Goal: Task Accomplishment & Management: Manage account settings

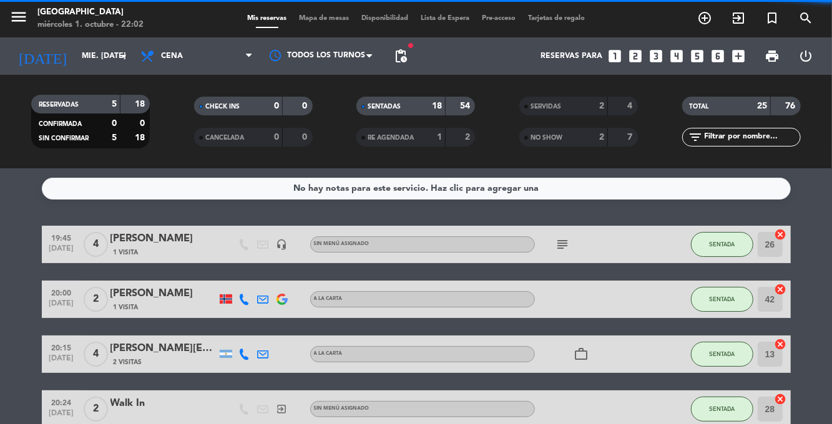
click at [333, 21] on span "Mapa de mesas" at bounding box center [324, 18] width 62 height 7
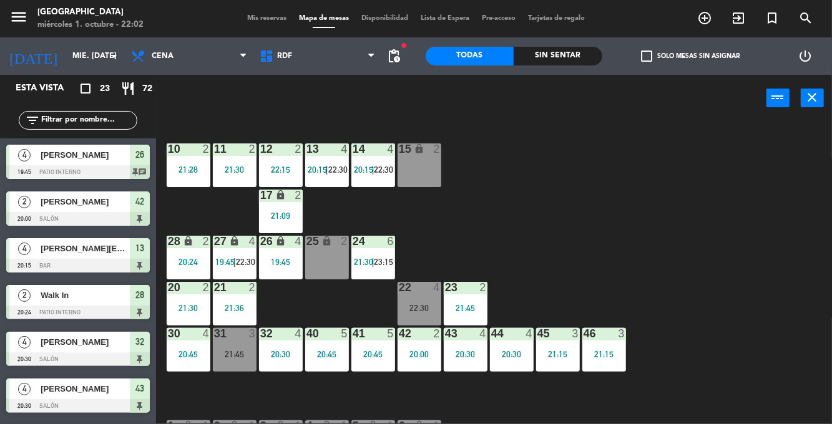
click at [273, 16] on span "Mis reservas" at bounding box center [267, 18] width 52 height 7
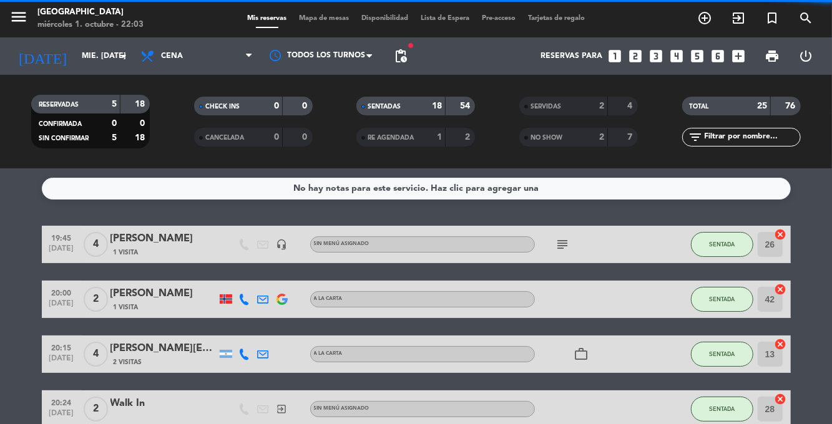
scroll to position [927, 0]
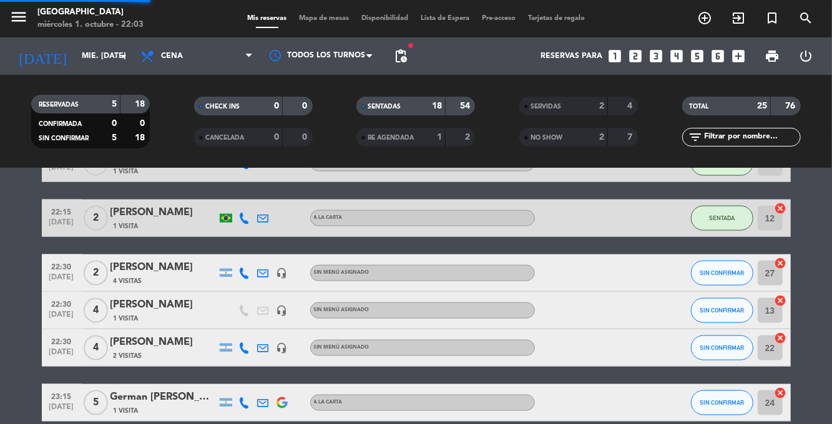
click at [145, 401] on div "German [PERSON_NAME]" at bounding box center [163, 397] width 106 height 16
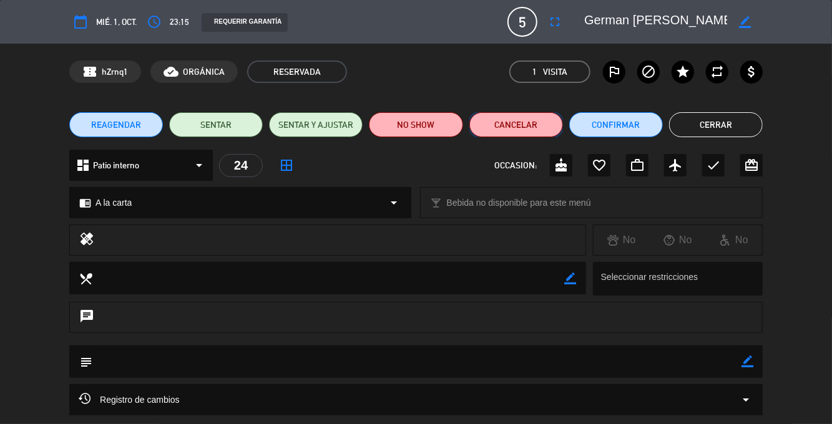
click at [540, 125] on button "Cancelar" at bounding box center [516, 124] width 94 height 25
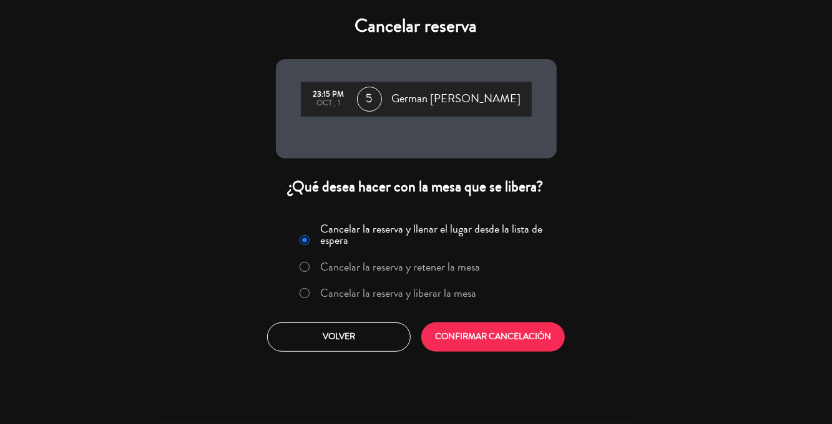
click at [304, 291] on input "Cancelar la reserva y liberar la mesa" at bounding box center [304, 292] width 8 height 8
radio input "true"
click at [496, 335] on button "CONFIRMAR CANCELACIÓN" at bounding box center [493, 337] width 144 height 29
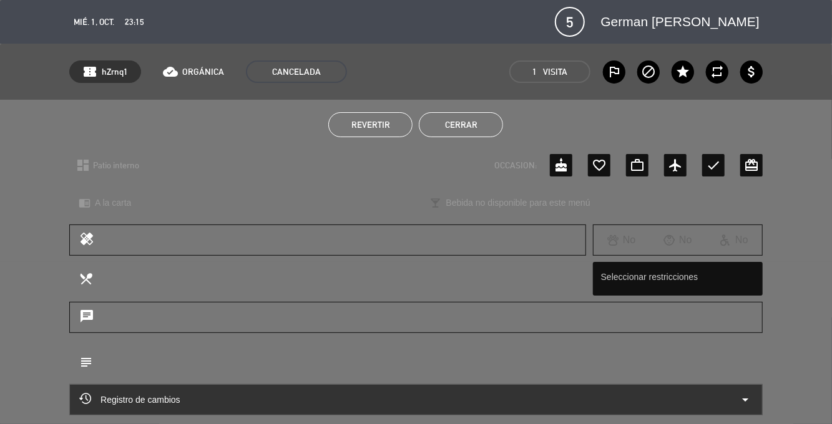
click at [474, 131] on button "Cerrar" at bounding box center [461, 124] width 84 height 25
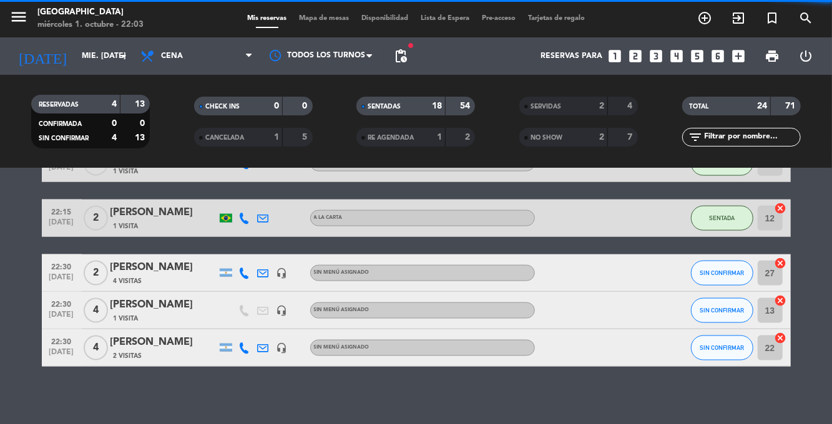
scroll to position [872, 0]
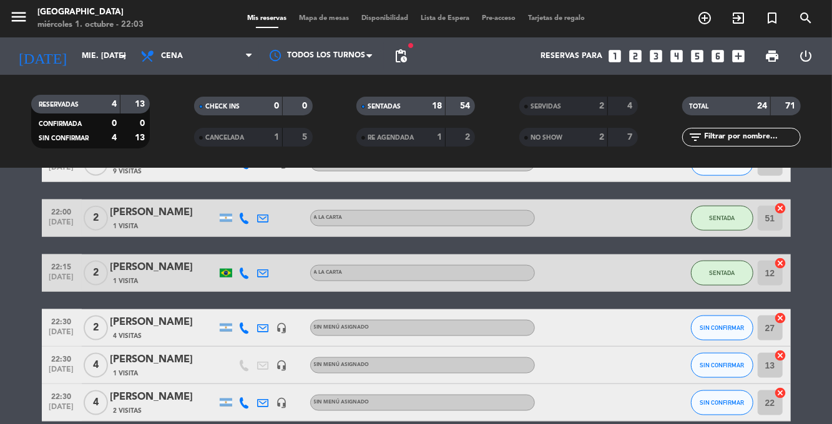
click at [326, 20] on span "Mapa de mesas" at bounding box center [324, 18] width 62 height 7
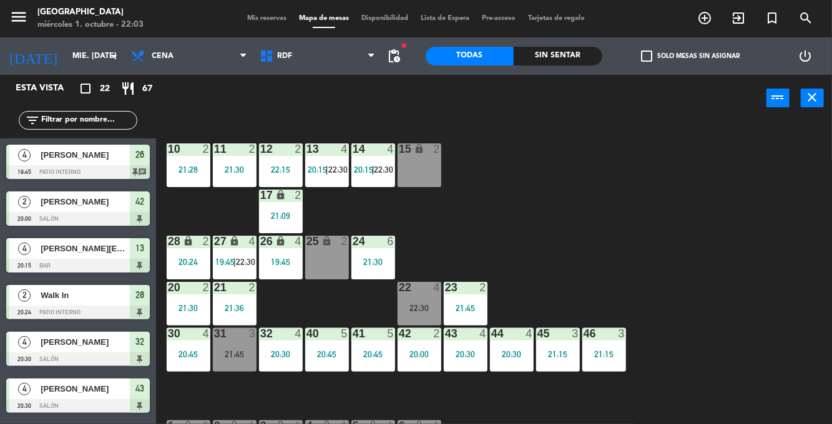
click at [237, 257] on span "22:30" at bounding box center [245, 262] width 19 height 10
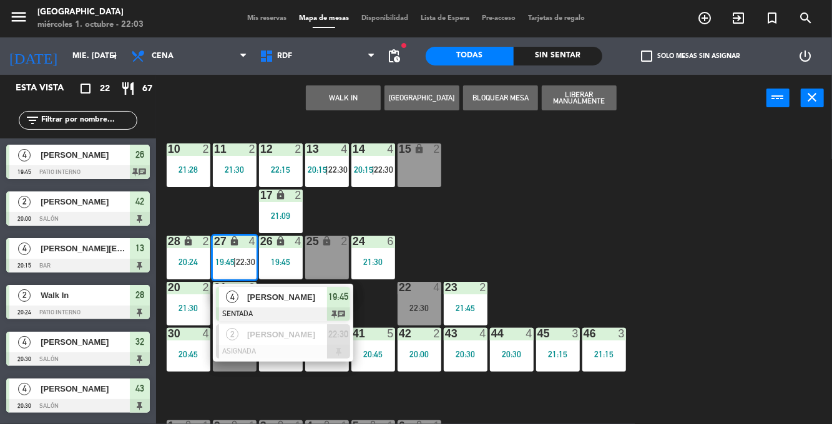
click at [575, 198] on div "10 2 21:28 11 2 21:30 12 2 22:15 13 4 20:15 | 22:30 14 4 20:15 | 22:30 15 lock …" at bounding box center [498, 302] width 668 height 363
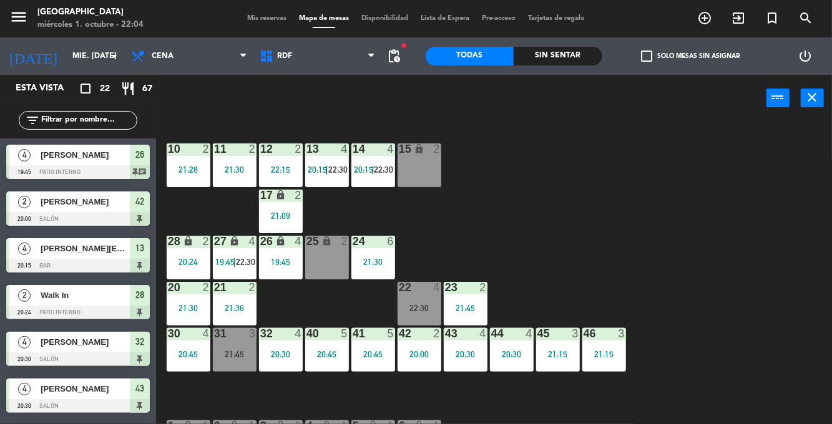
click at [678, 256] on div "10 2 21:28 11 2 21:30 12 2 22:15 13 4 20:15 | 22:30 14 4 20:15 | 22:30 15 lock …" at bounding box center [498, 302] width 668 height 363
click at [291, 352] on div "20:30" at bounding box center [281, 354] width 44 height 9
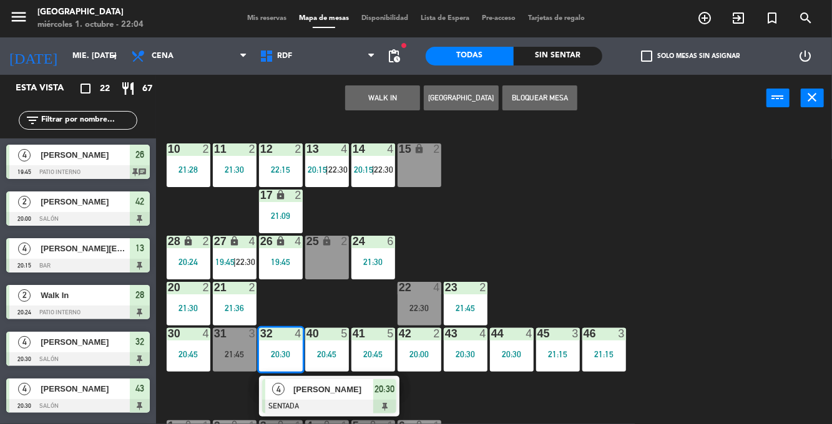
click at [337, 400] on div at bounding box center [329, 407] width 134 height 14
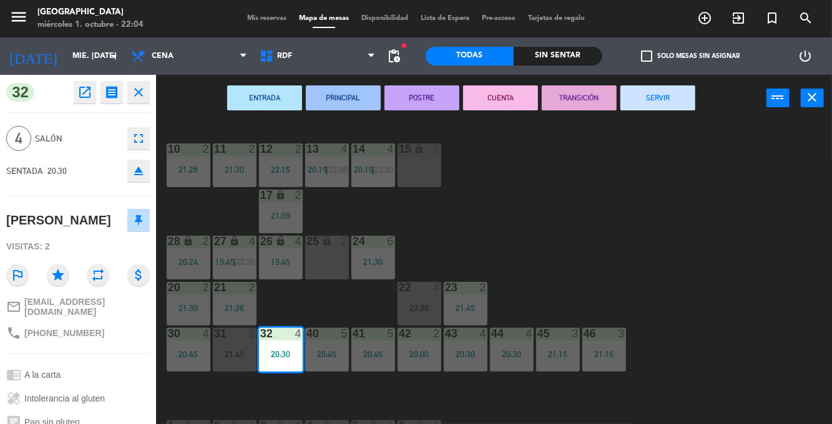
click at [670, 105] on button "SERVIR" at bounding box center [657, 97] width 75 height 25
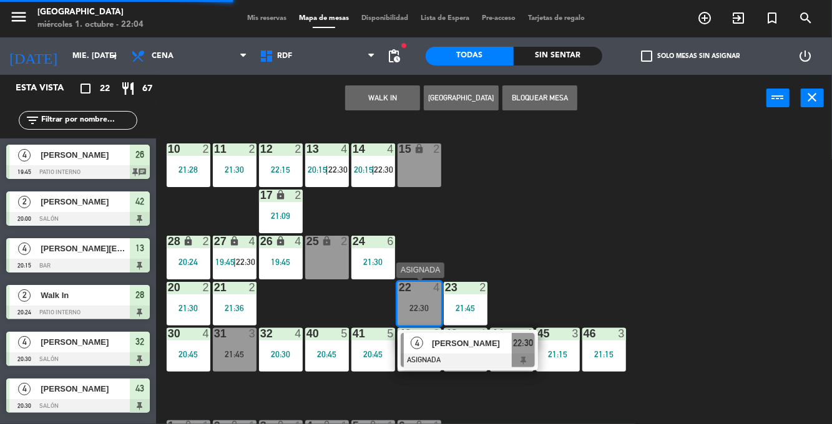
click at [280, 350] on div "20:30" at bounding box center [281, 354] width 44 height 9
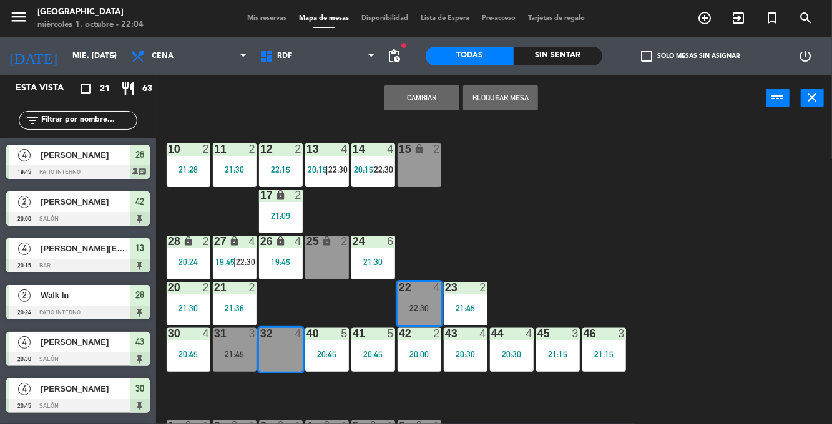
click at [420, 100] on button "Cambiar" at bounding box center [421, 97] width 75 height 25
click at [434, 97] on button "Cambiar" at bounding box center [421, 97] width 75 height 25
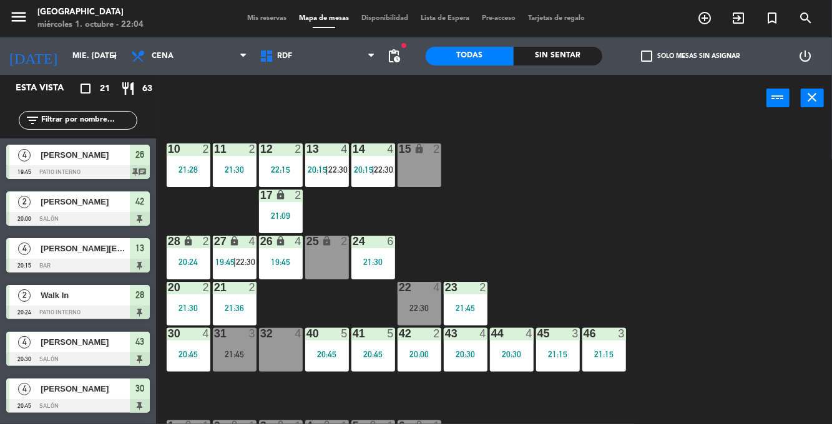
click at [423, 304] on div "22:30" at bounding box center [420, 308] width 44 height 9
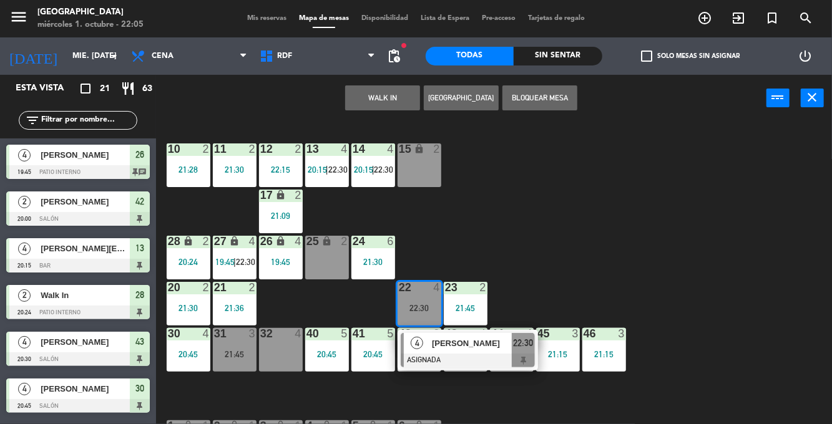
click at [459, 348] on span "[PERSON_NAME]" at bounding box center [472, 343] width 80 height 13
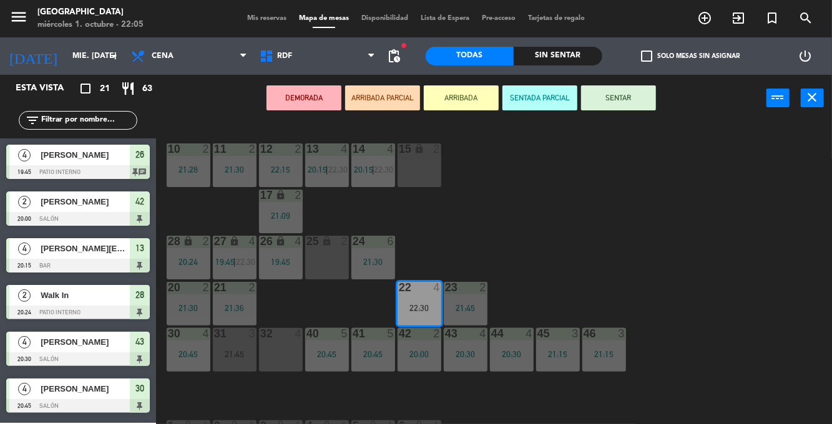
click at [278, 349] on div "32 4" at bounding box center [281, 350] width 44 height 44
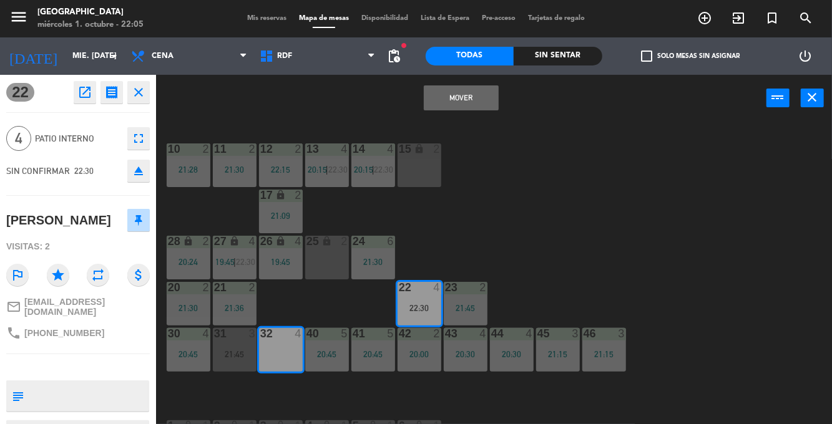
click at [474, 94] on button "Mover" at bounding box center [461, 97] width 75 height 25
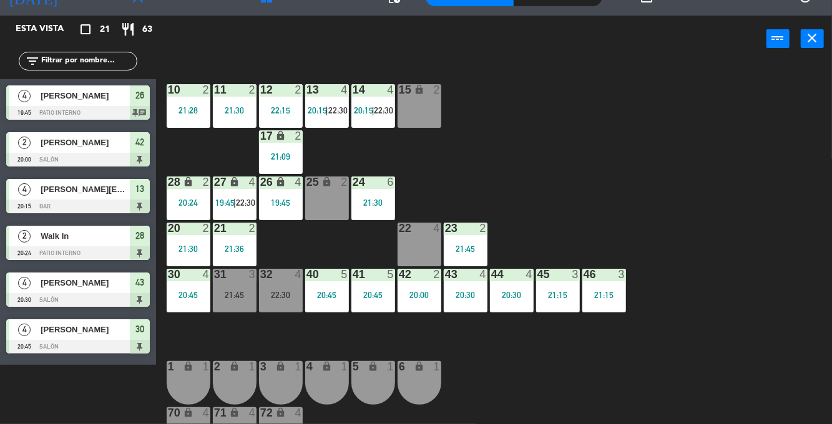
scroll to position [302, 0]
